Goal: Task Accomplishment & Management: Manage account settings

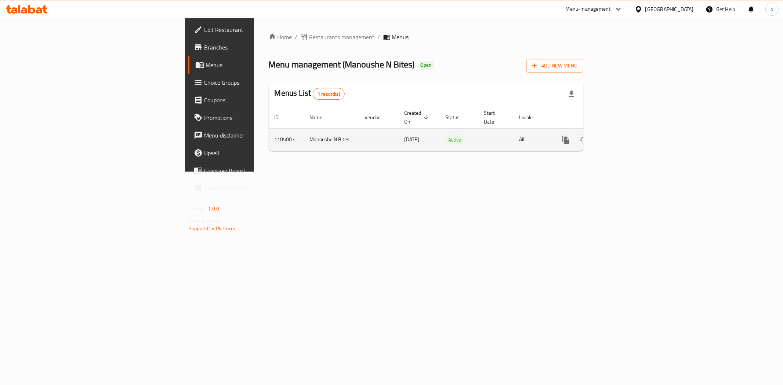
click at [623, 135] on icon "enhanced table" at bounding box center [618, 139] width 9 height 9
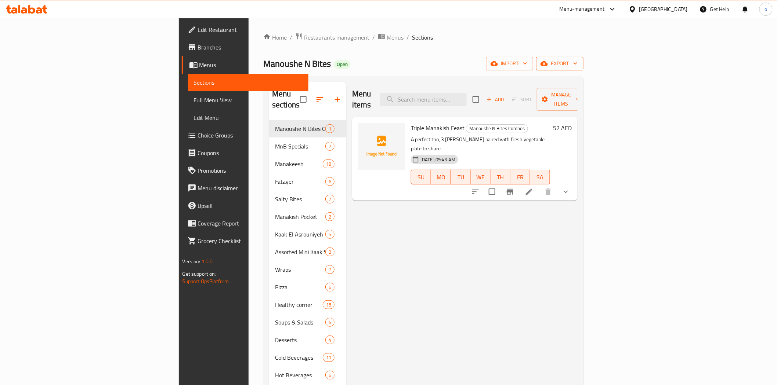
click at [577, 62] on span "export" at bounding box center [560, 63] width 36 height 9
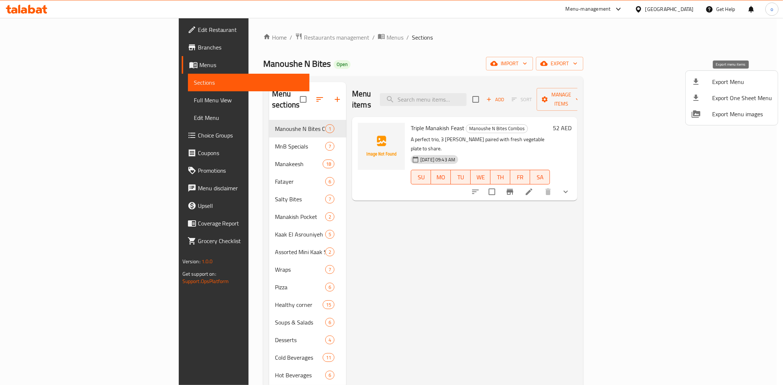
click at [747, 82] on span "Export Menu" at bounding box center [742, 81] width 60 height 9
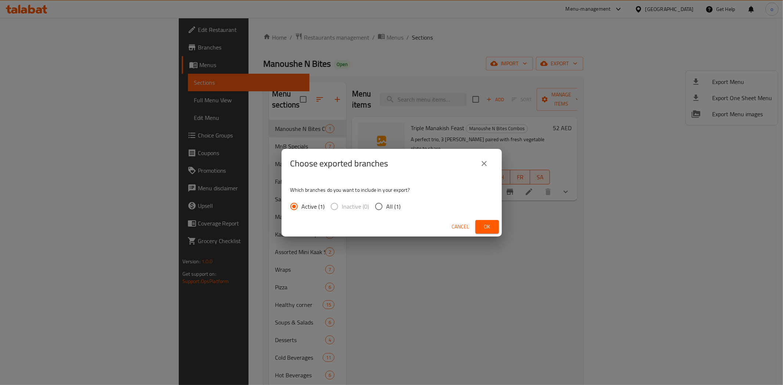
click at [385, 204] on input "All (1)" at bounding box center [378, 206] width 15 height 15
radio input "true"
click at [486, 224] on span "Ok" at bounding box center [487, 226] width 12 height 9
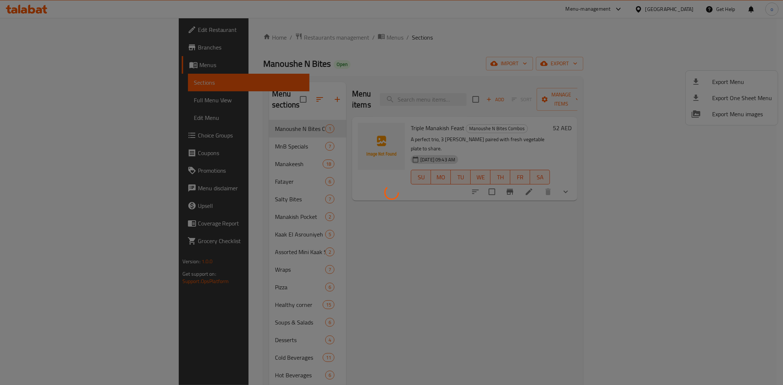
click at [483, 234] on div at bounding box center [391, 192] width 783 height 385
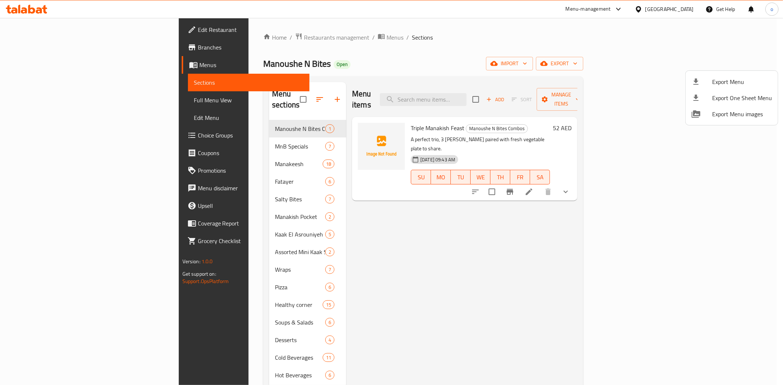
click at [490, 103] on div at bounding box center [391, 192] width 783 height 385
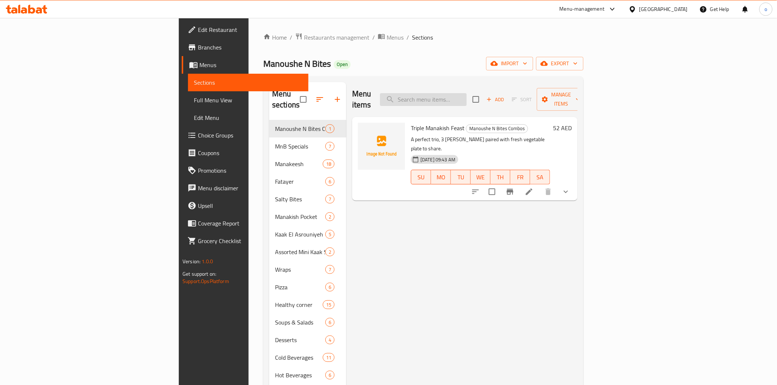
click at [467, 96] on input "search" at bounding box center [423, 99] width 87 height 13
paste input "مناقيش زعتر"
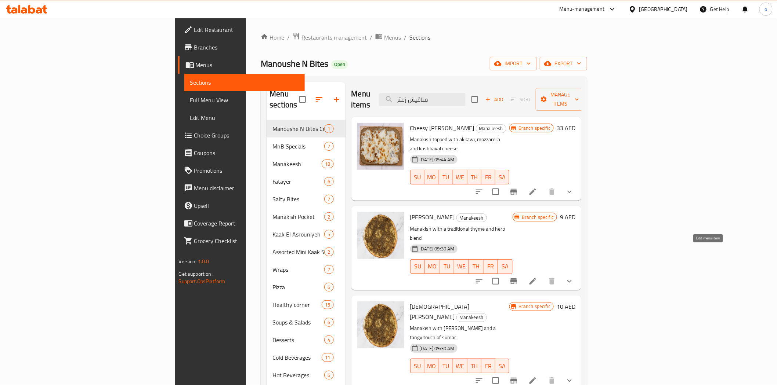
type input "مناقيش زعتر"
click at [537, 277] on icon at bounding box center [532, 281] width 9 height 9
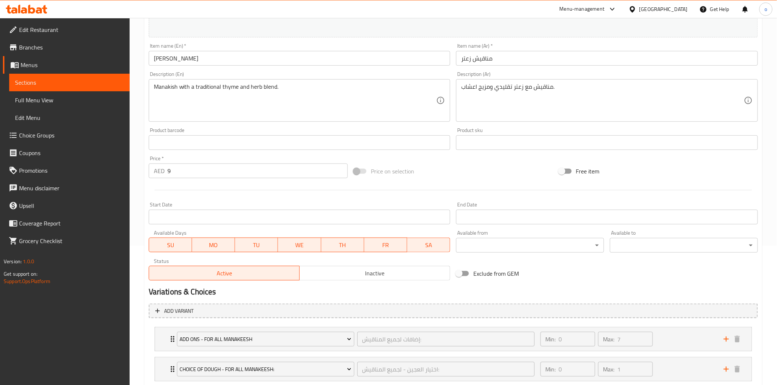
scroll to position [93, 0]
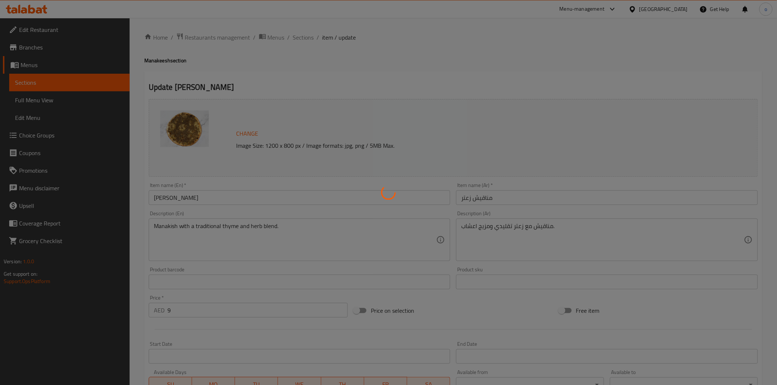
type input "إضافات لجميع المناقيش:"
type input "0"
type input "7"
type input "اختيار العجين - لجميع المناقيش:"
type input "0"
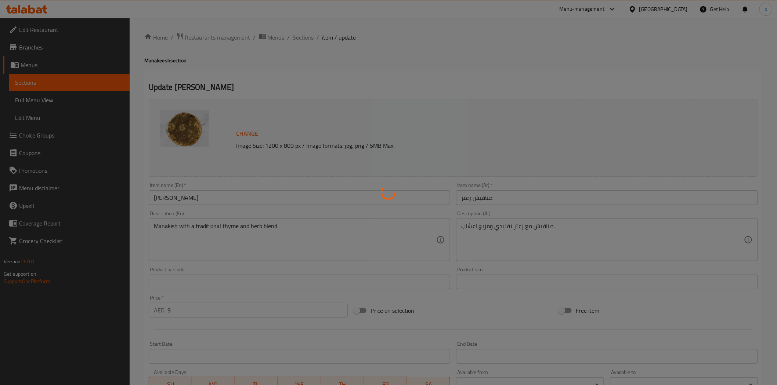
type input "1"
type input "الطهي"
type input "0"
type input "1"
type input "اختيار الطي:"
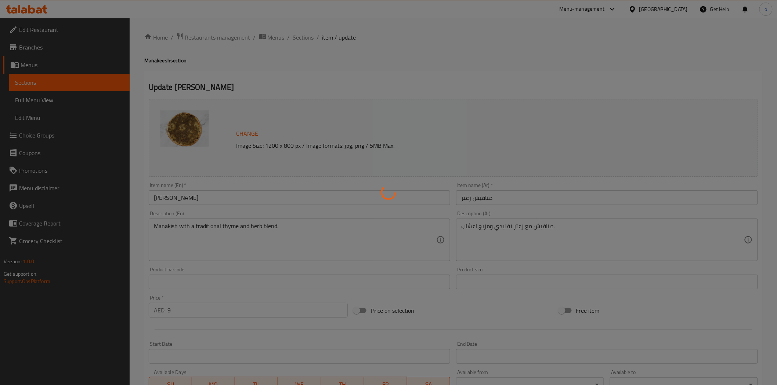
type input "0"
type input "1"
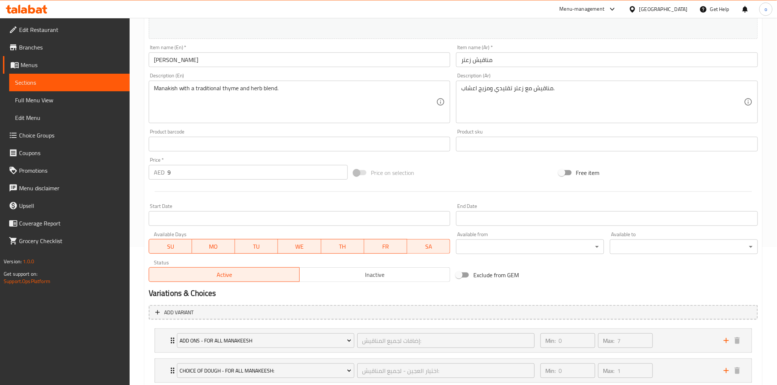
scroll to position [246, 0]
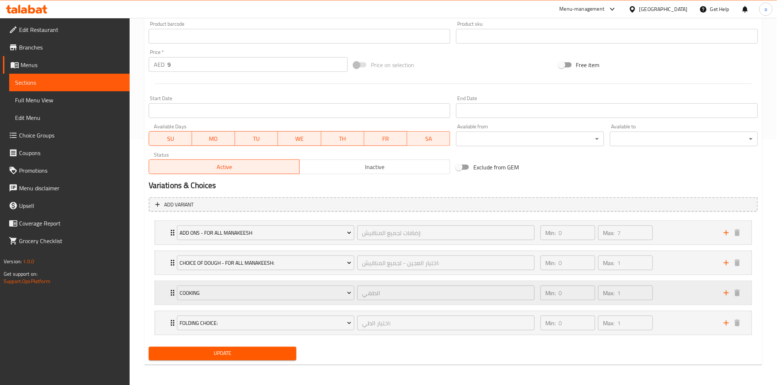
click at [692, 295] on div "Min: 0 ​ Max: 1 ​" at bounding box center [627, 293] width 183 height 23
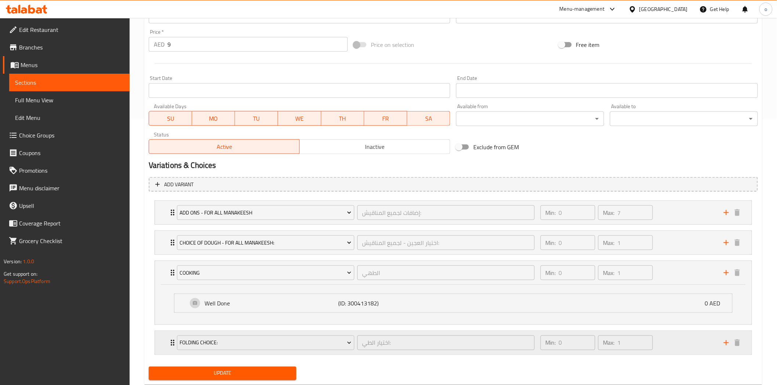
scroll to position [286, 0]
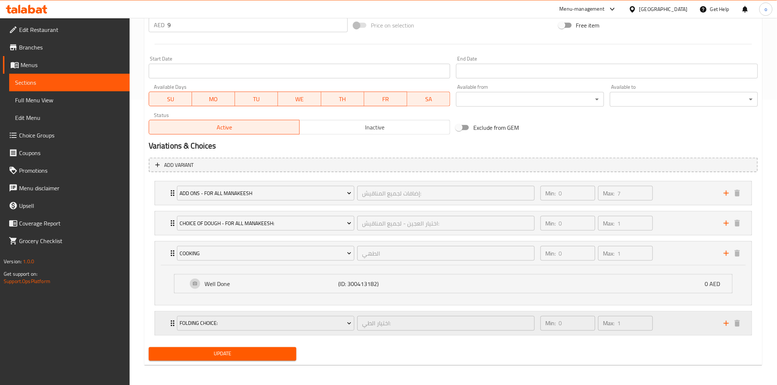
click at [666, 319] on div "Min: 0 ​ Max: 1 ​" at bounding box center [627, 323] width 183 height 23
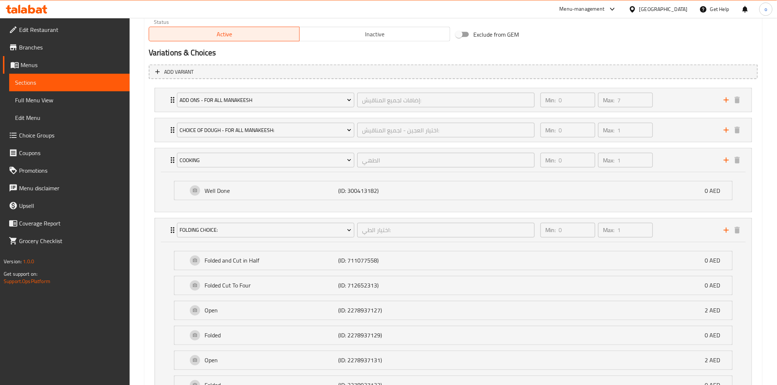
scroll to position [297, 0]
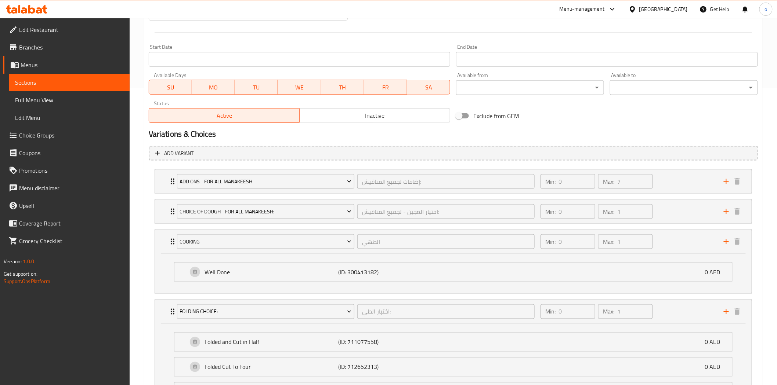
click at [30, 133] on span "Choice Groups" at bounding box center [71, 135] width 105 height 9
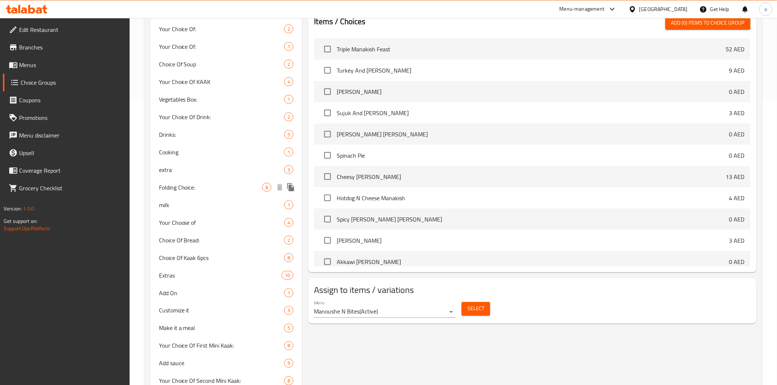
scroll to position [285, 0]
click at [204, 185] on span "Folding Choice:" at bounding box center [211, 187] width 104 height 9
type input "Folding Choice:"
type input "اختيار الطي:"
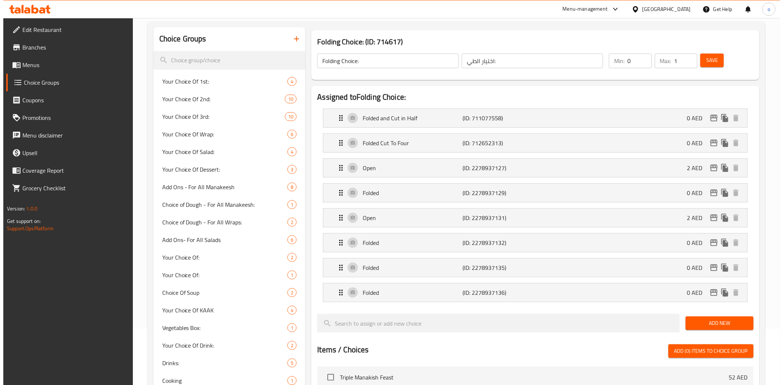
scroll to position [0, 0]
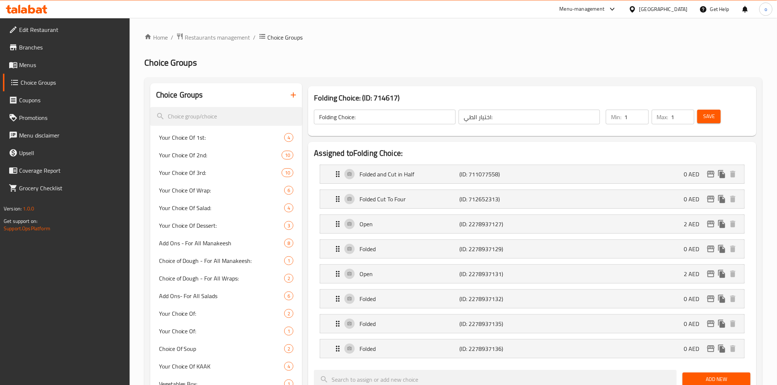
type input "1"
click at [641, 116] on input "1" at bounding box center [636, 117] width 24 height 15
click at [719, 115] on button "Save" at bounding box center [708, 117] width 23 height 14
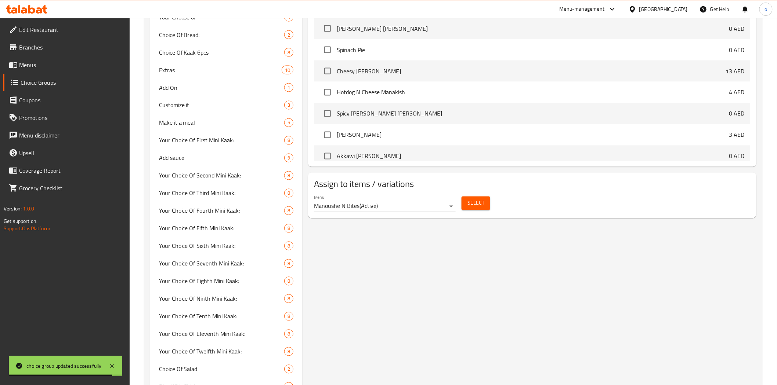
scroll to position [478, 0]
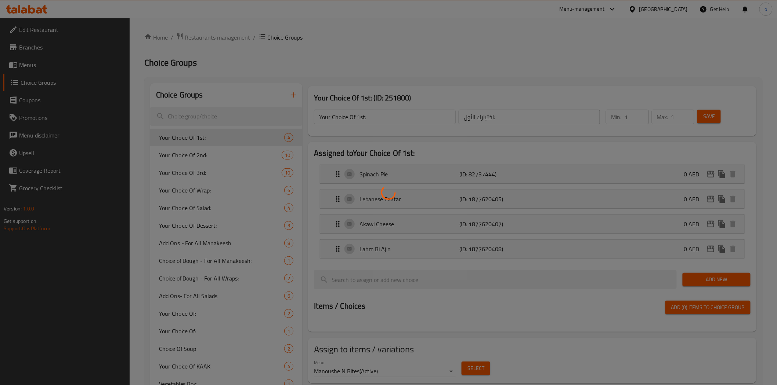
click at [369, 54] on div at bounding box center [388, 192] width 777 height 385
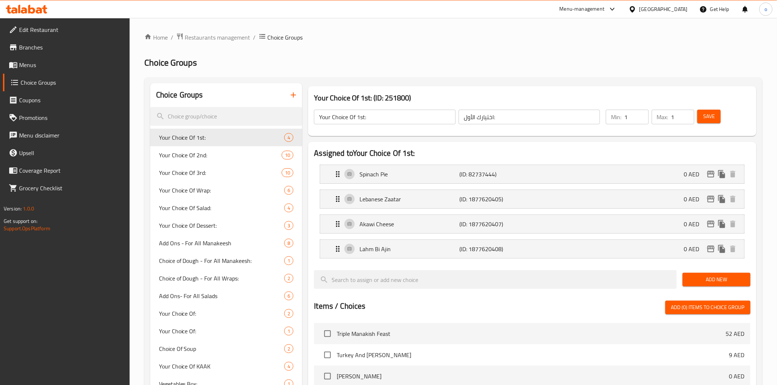
click at [370, 61] on h2 "Choice Groups" at bounding box center [453, 63] width 618 height 12
click at [43, 64] on span "Menus" at bounding box center [71, 65] width 105 height 9
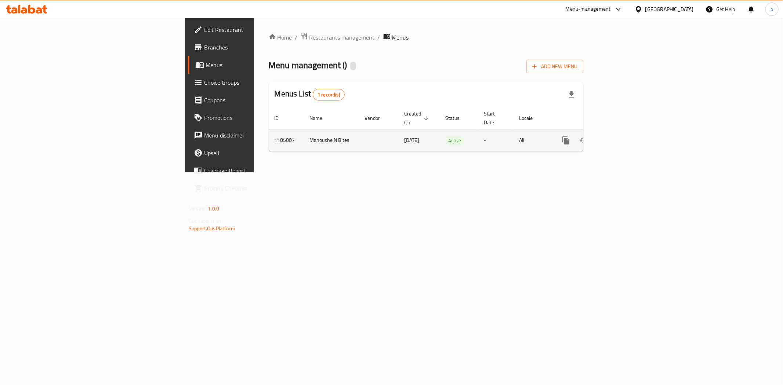
click at [623, 136] on icon "enhanced table" at bounding box center [618, 140] width 9 height 9
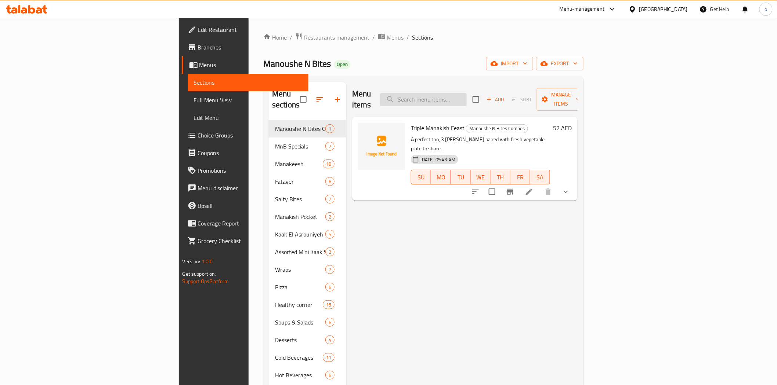
click at [467, 99] on input "search" at bounding box center [423, 99] width 87 height 13
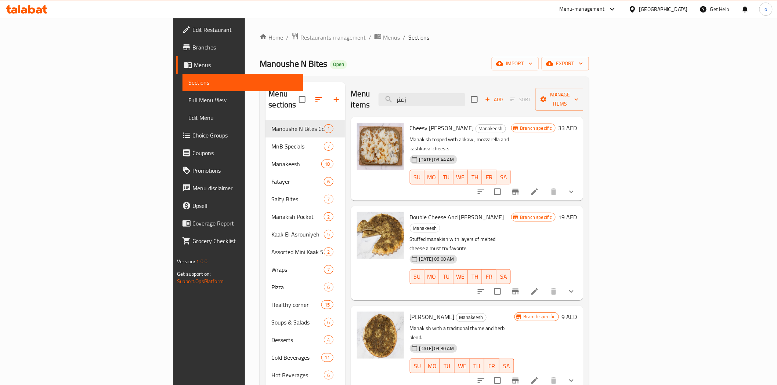
scroll to position [41, 0]
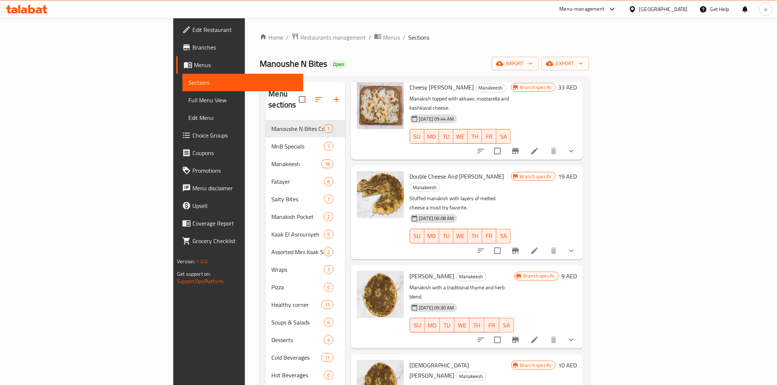
type input "زعتر"
click at [545, 334] on li at bounding box center [534, 340] width 21 height 13
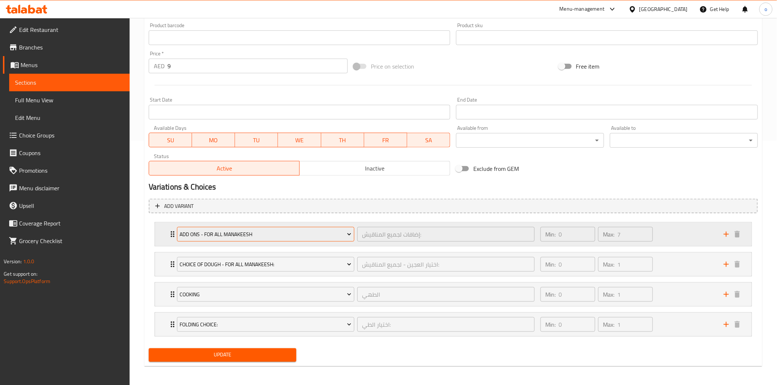
scroll to position [246, 0]
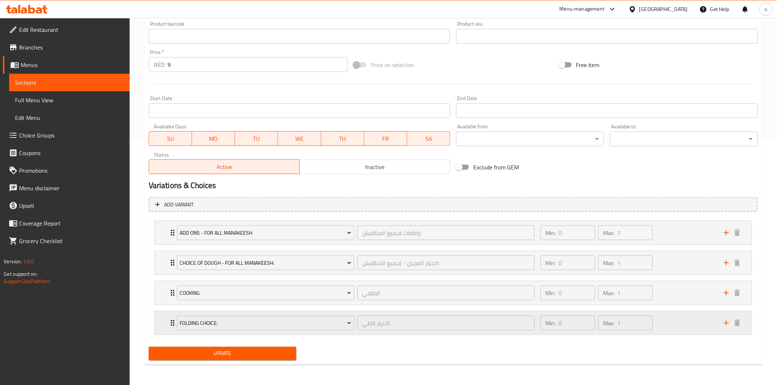
click at [678, 329] on div "Min: 0 ​ Max: 1 ​" at bounding box center [627, 323] width 183 height 23
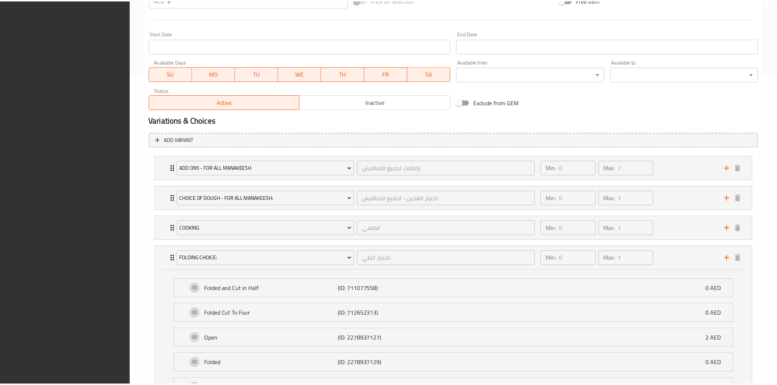
scroll to position [461, 0]
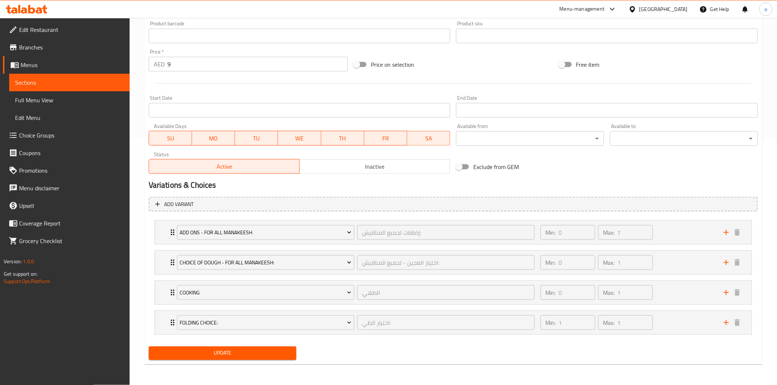
scroll to position [246, 0]
click at [677, 331] on div "Min: 1 ​ Max: 1 ​" at bounding box center [627, 323] width 183 height 23
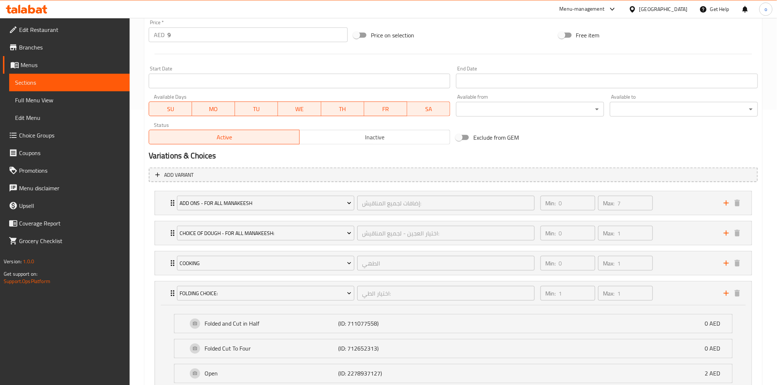
scroll to position [217, 0]
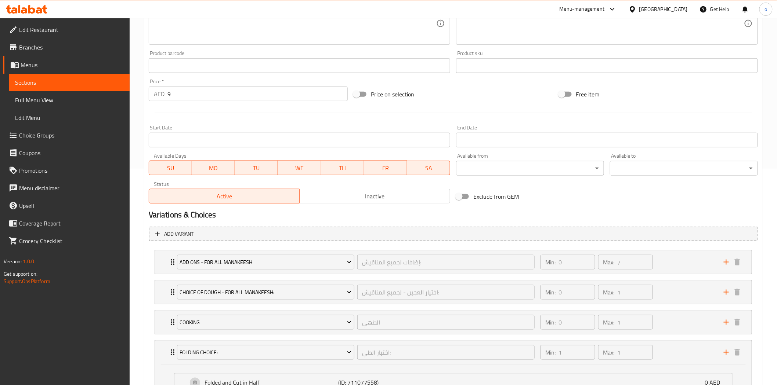
click at [650, 2] on div "United Arab Emirates" at bounding box center [658, 9] width 71 height 18
click at [656, 1] on div "United Arab Emirates" at bounding box center [658, 9] width 71 height 18
click at [654, 6] on div "United Arab Emirates" at bounding box center [663, 9] width 48 height 8
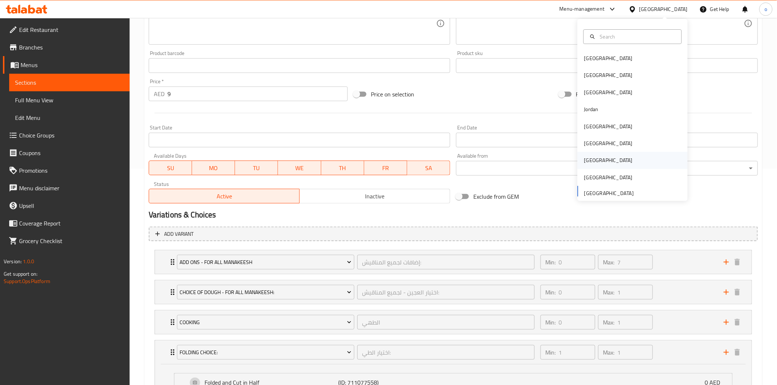
click at [595, 163] on div "[GEOGRAPHIC_DATA]" at bounding box center [608, 160] width 60 height 17
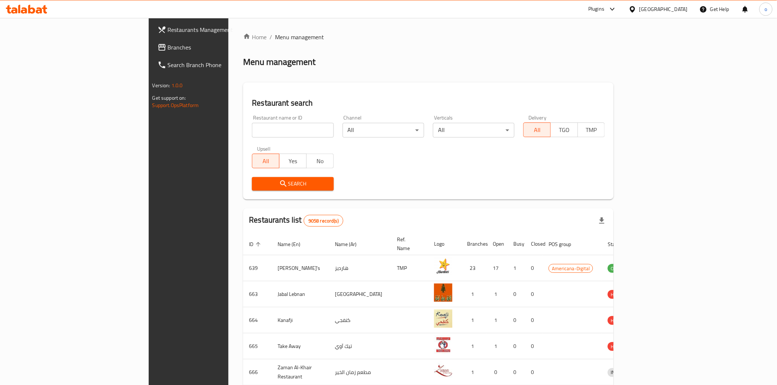
click at [152, 40] on link "Branches" at bounding box center [215, 48] width 127 height 18
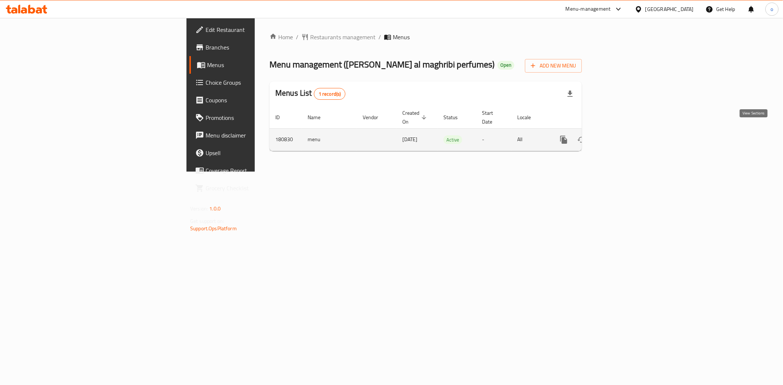
click at [625, 131] on link "enhanced table" at bounding box center [617, 140] width 18 height 18
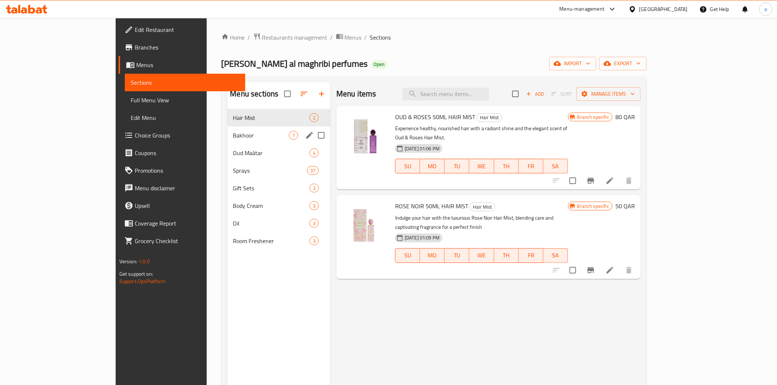
click at [227, 141] on div "Bakhoor 7" at bounding box center [279, 136] width 104 height 18
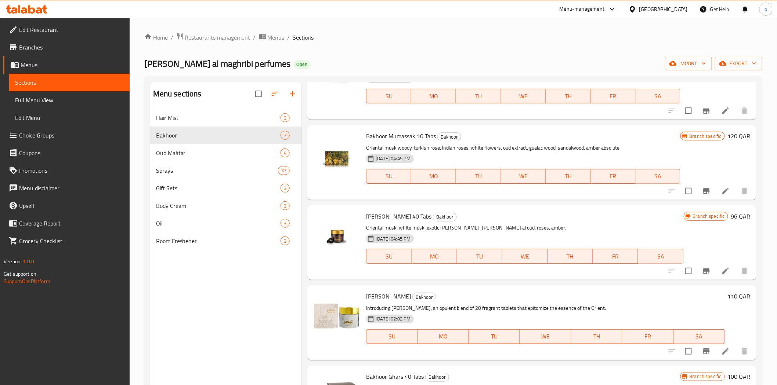
scroll to position [103, 0]
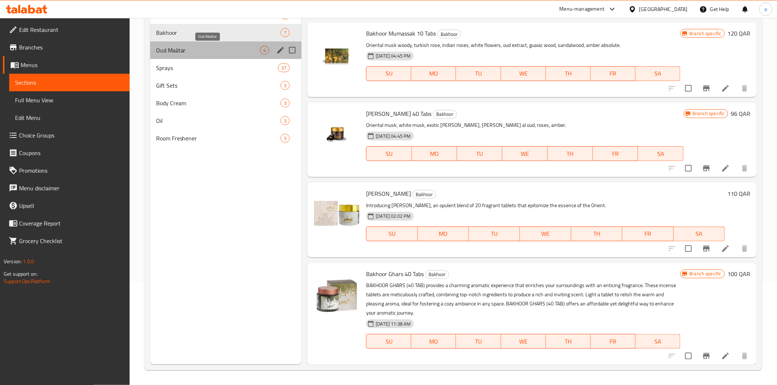
click at [214, 52] on span "Oud Maátar" at bounding box center [208, 50] width 104 height 9
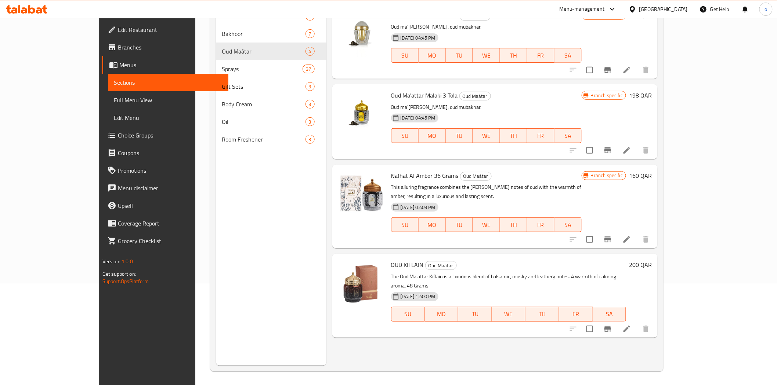
scroll to position [103, 0]
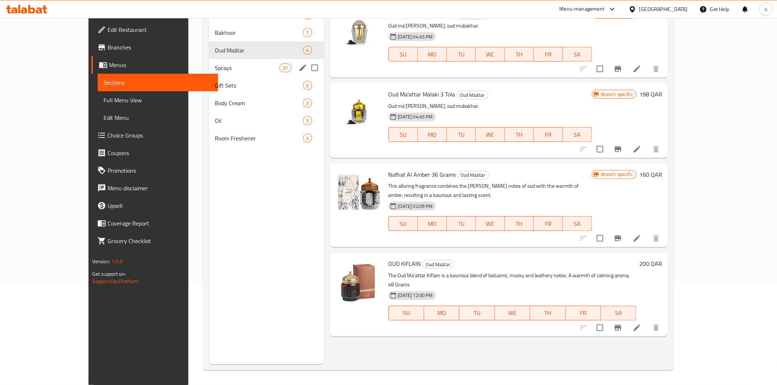
click at [215, 61] on div "Sprays 37" at bounding box center [266, 68] width 115 height 18
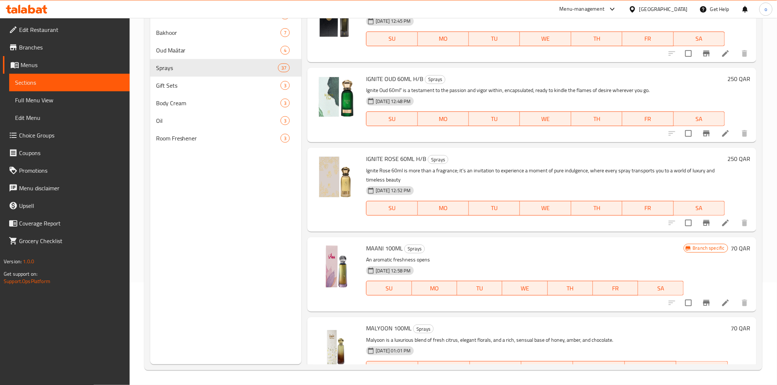
scroll to position [2956, 0]
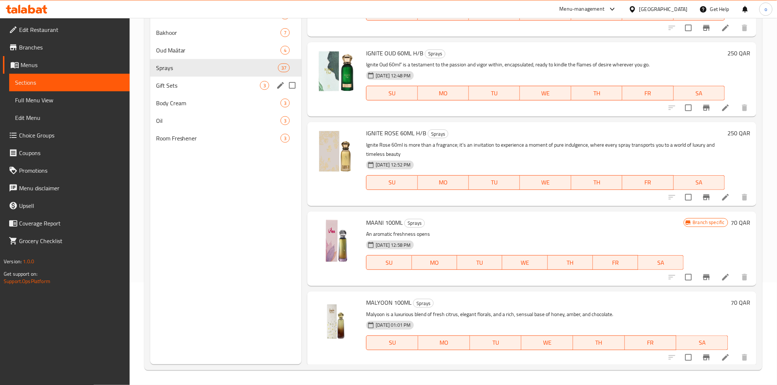
click at [228, 82] on span "Gift Sets" at bounding box center [208, 85] width 104 height 9
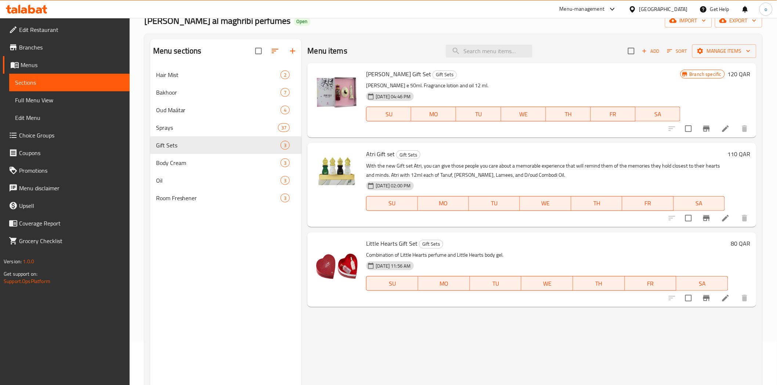
scroll to position [81, 0]
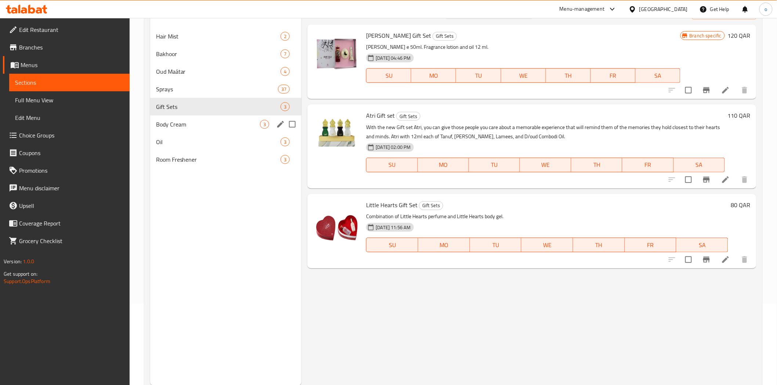
click at [192, 125] on span "Body Cream" at bounding box center [208, 124] width 104 height 9
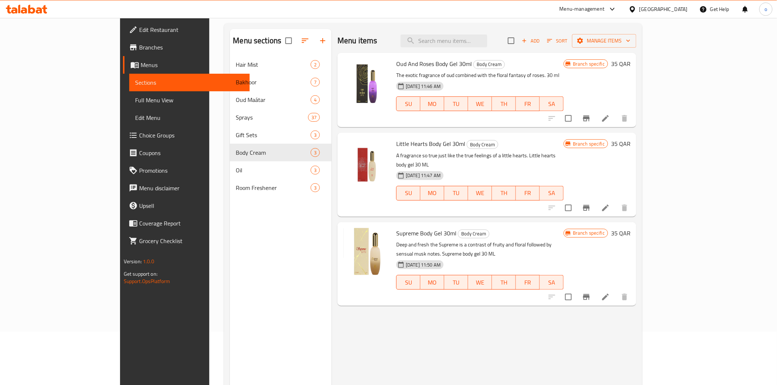
scroll to position [103, 0]
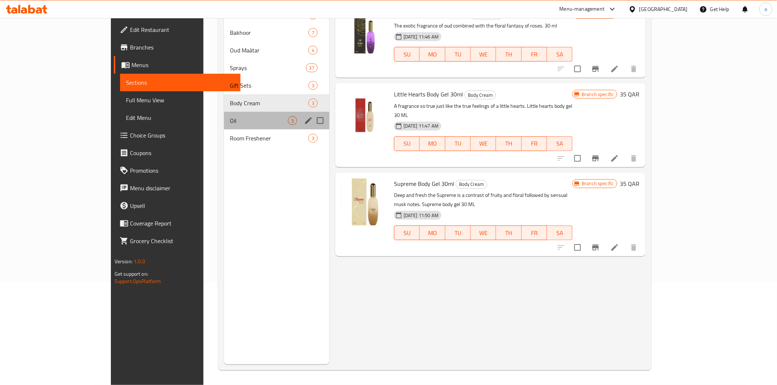
click at [224, 115] on div "Oil 3" at bounding box center [276, 121] width 105 height 18
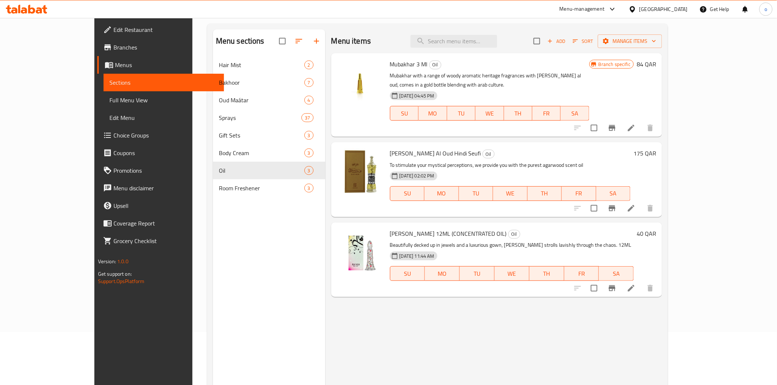
scroll to position [103, 0]
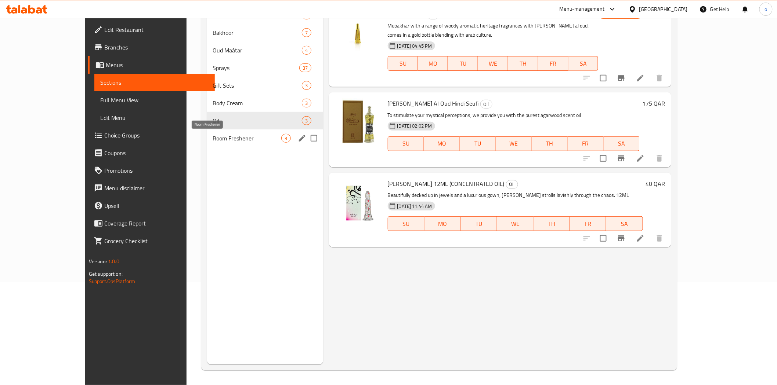
click at [213, 138] on span "Room Freshener" at bounding box center [247, 138] width 69 height 9
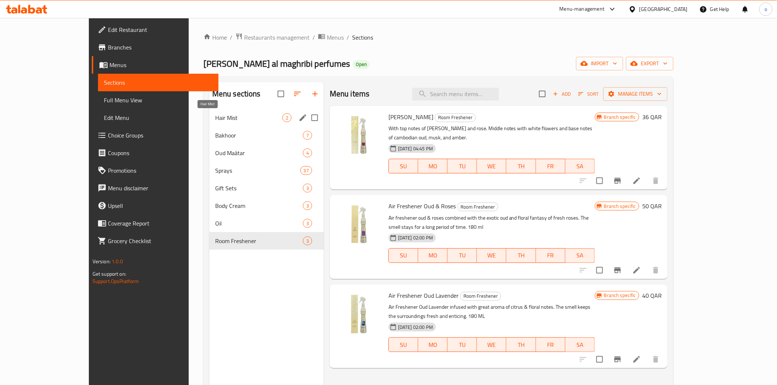
click at [215, 119] on span "Hair Mist" at bounding box center [248, 117] width 67 height 9
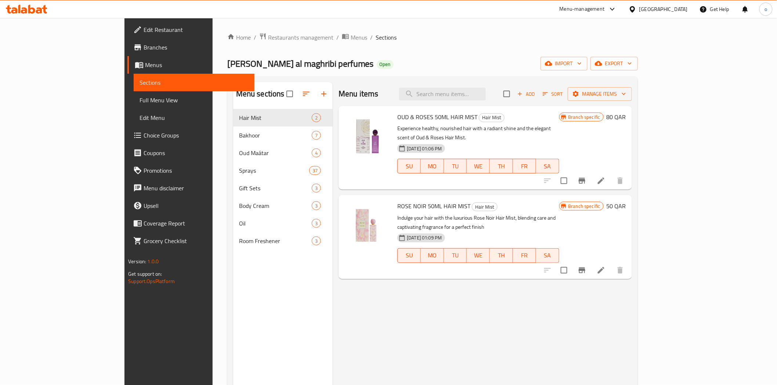
click at [127, 53] on link "Branches" at bounding box center [190, 48] width 127 height 18
